Goal: Task Accomplishment & Management: Complete application form

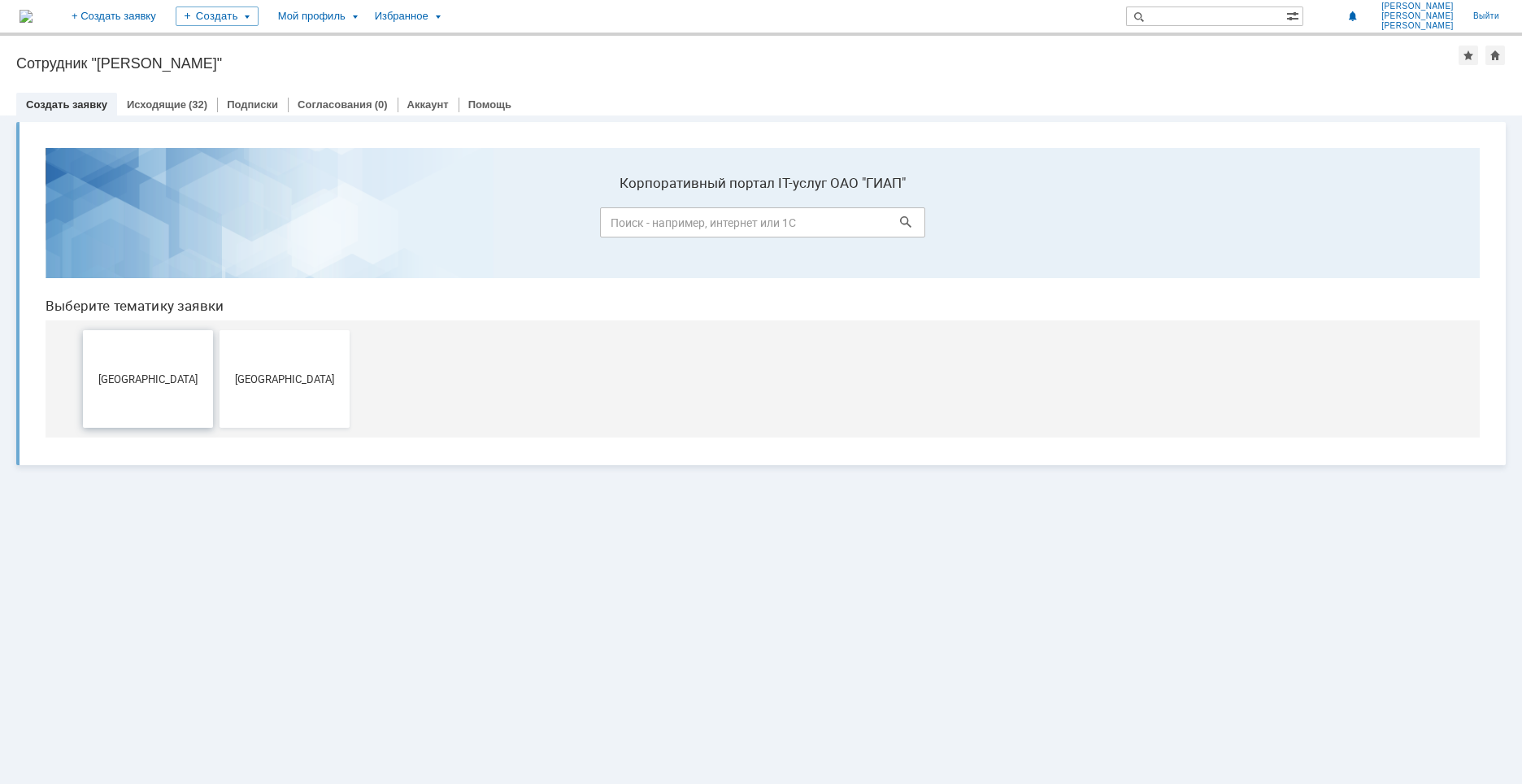
click at [169, 389] on button "[GEOGRAPHIC_DATA]" at bounding box center [148, 378] width 130 height 98
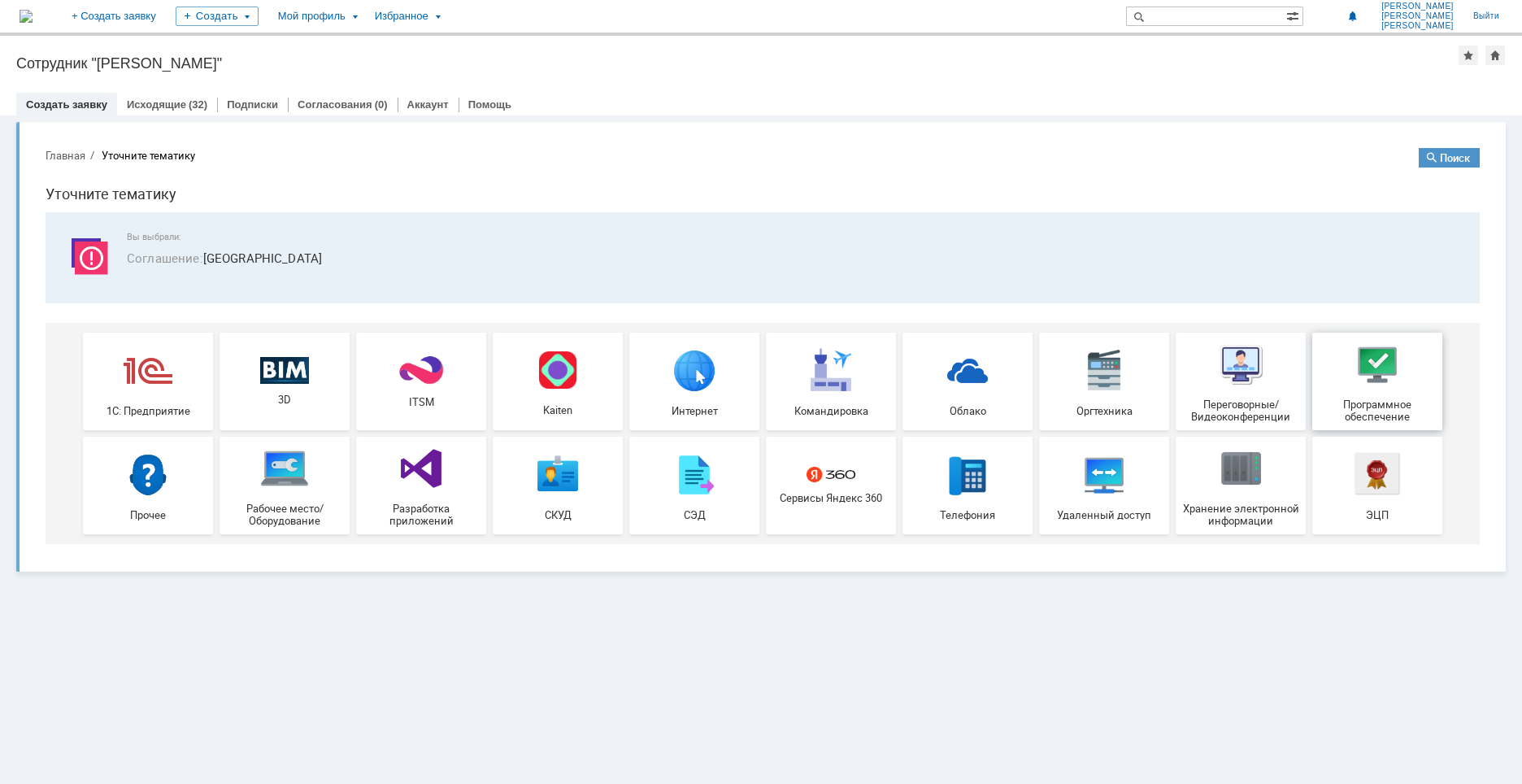
click at [1372, 366] on img at bounding box center [1378, 365] width 49 height 49
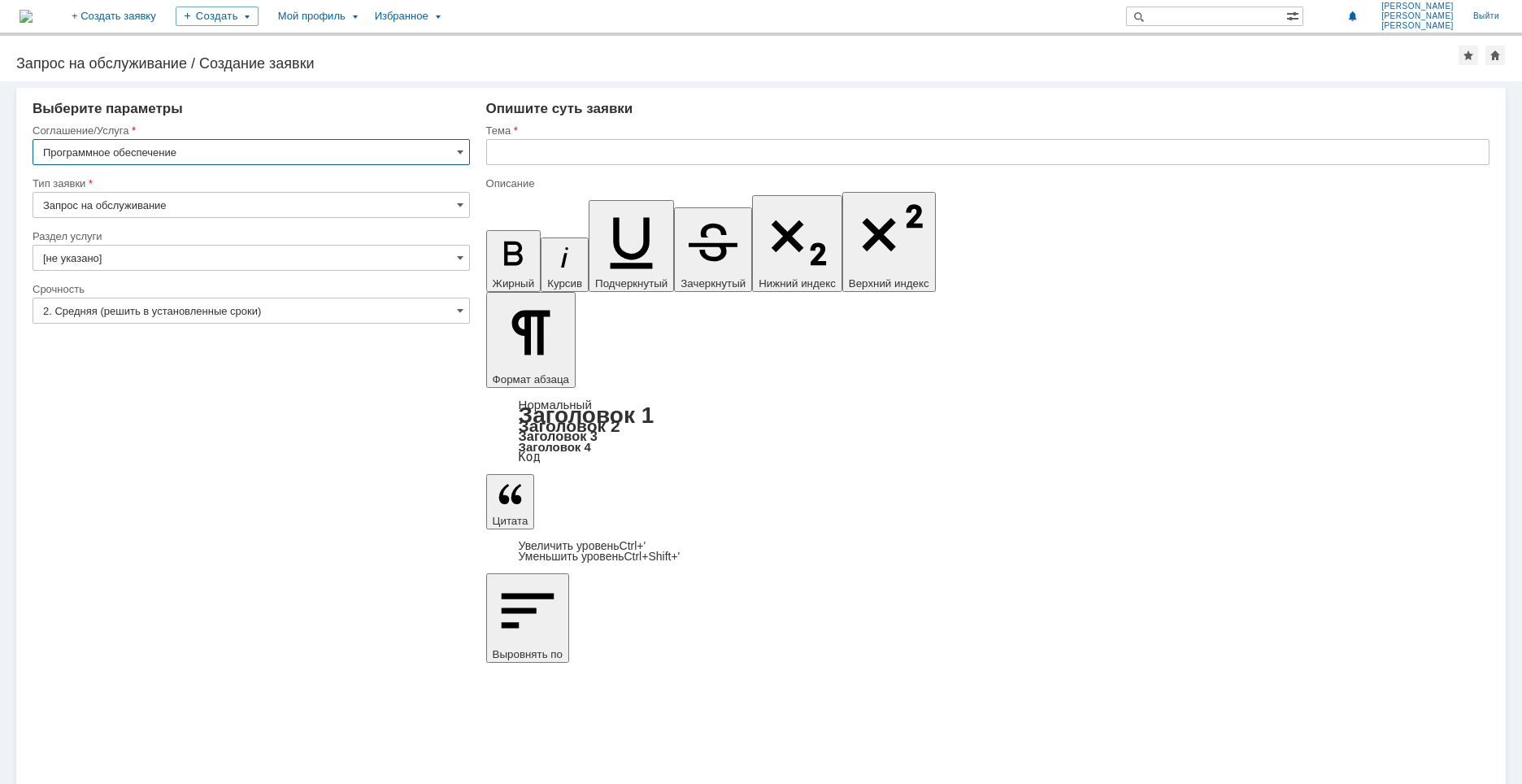
click at [512, 155] on input "text" at bounding box center [988, 151] width 1003 height 26
type input "Прошу проверить работу компьютера"
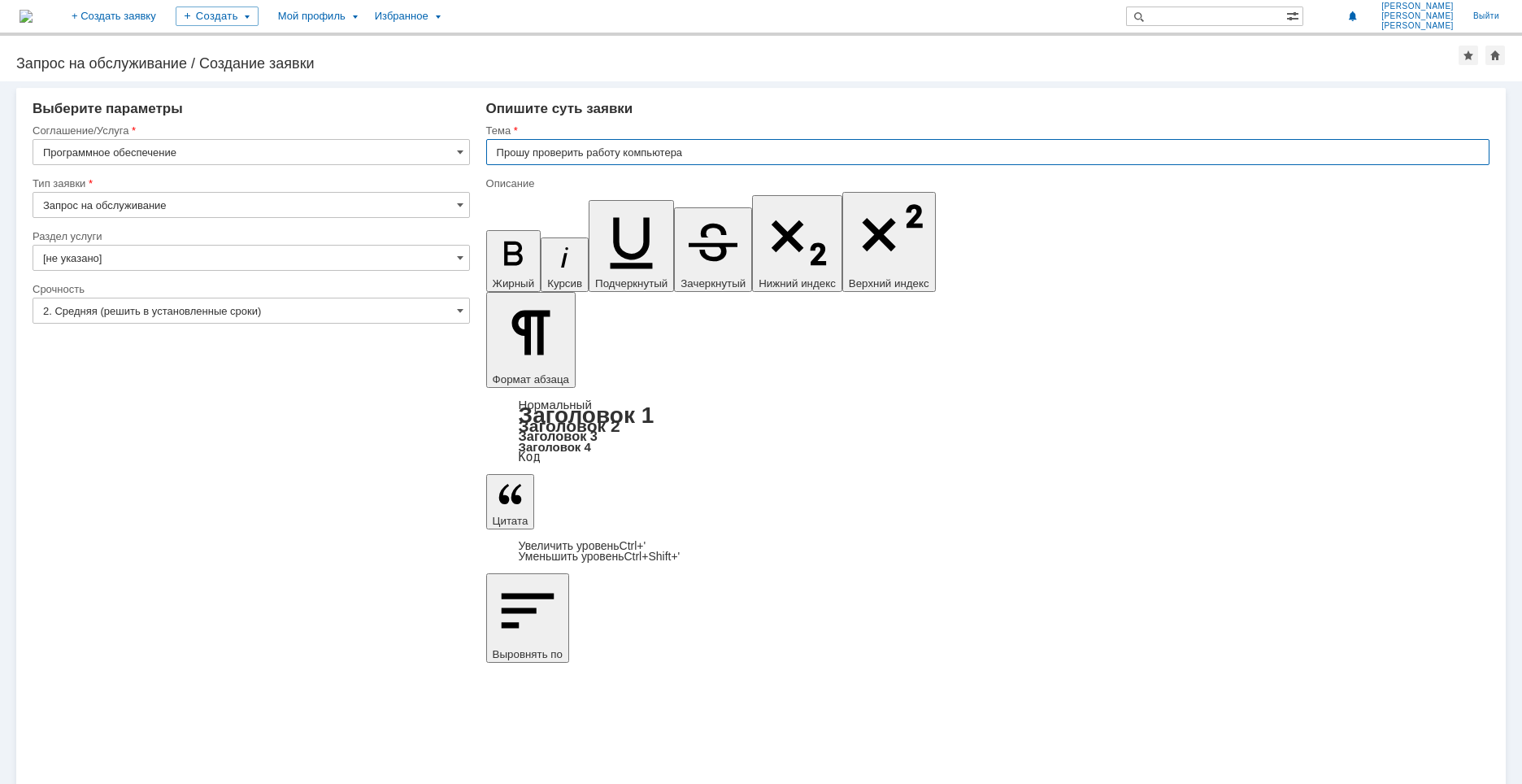
click at [621, 152] on input "Прошу проверить работу компьютера" at bounding box center [988, 151] width 1003 height 26
type input "Зависании компьютера"
